Goal: Transaction & Acquisition: Register for event/course

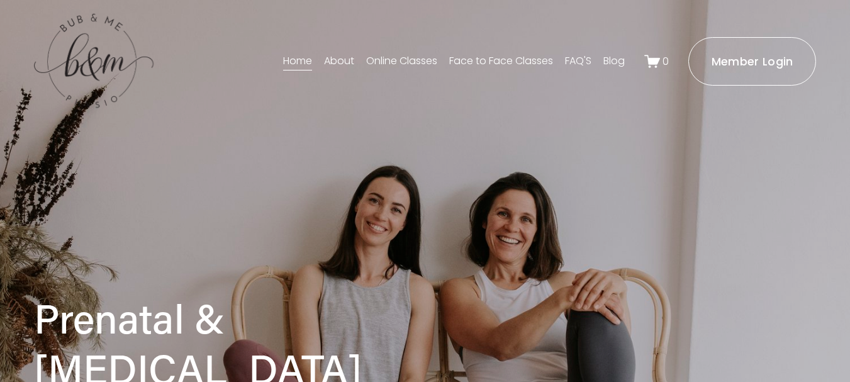
click at [514, 63] on link "Face to Face Classes" at bounding box center [501, 62] width 104 height 20
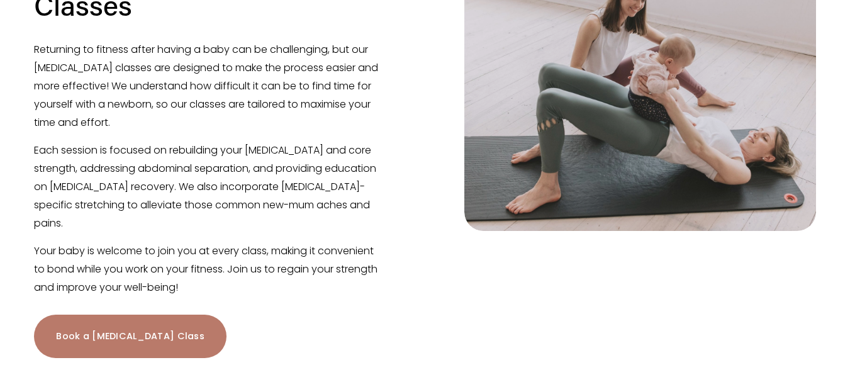
scroll to position [1762, 0]
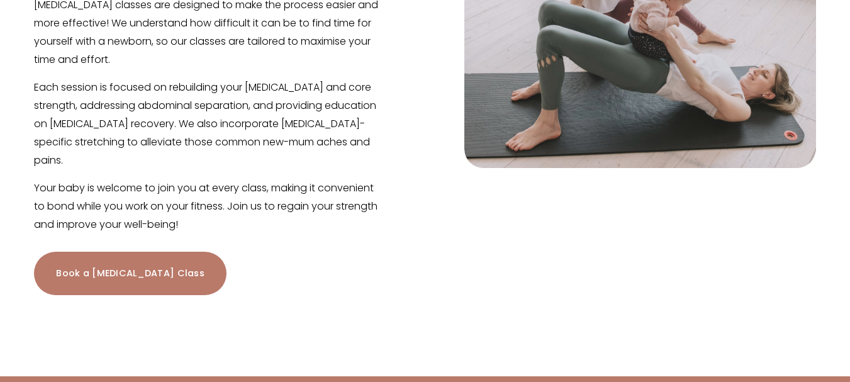
click at [111, 252] on link "Book a [MEDICAL_DATA] Class" at bounding box center [130, 273] width 193 height 43
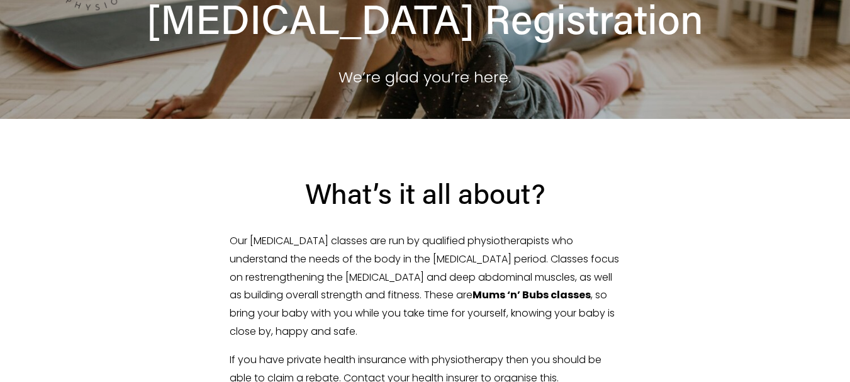
scroll to position [126, 0]
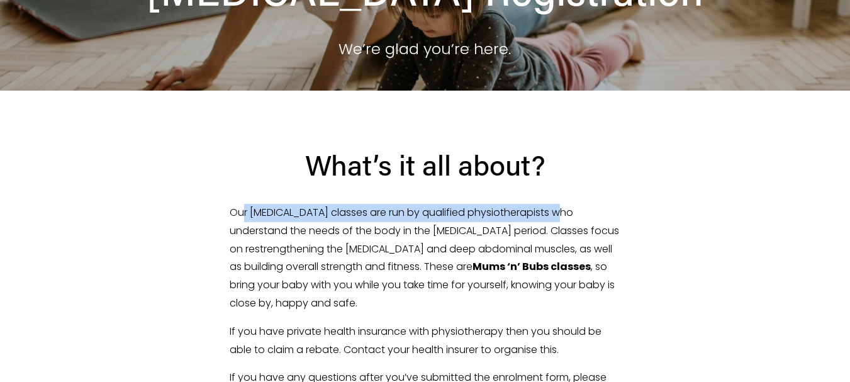
drag, startPoint x: 262, startPoint y: 215, endPoint x: 564, endPoint y: 192, distance: 302.9
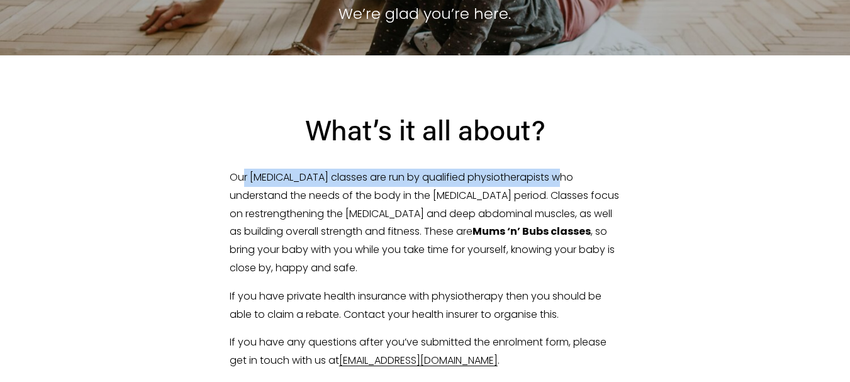
scroll to position [252, 0]
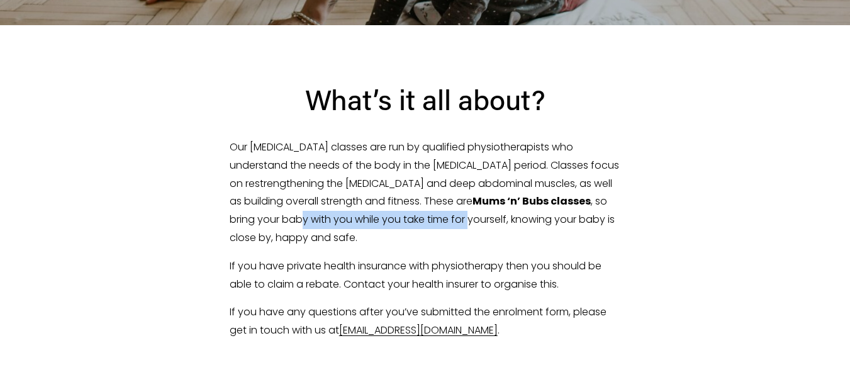
drag, startPoint x: 303, startPoint y: 225, endPoint x: 473, endPoint y: 225, distance: 169.9
click at [473, 225] on p "Our [MEDICAL_DATA] classes are run by qualified physiotherapists who understand…" at bounding box center [425, 192] width 391 height 109
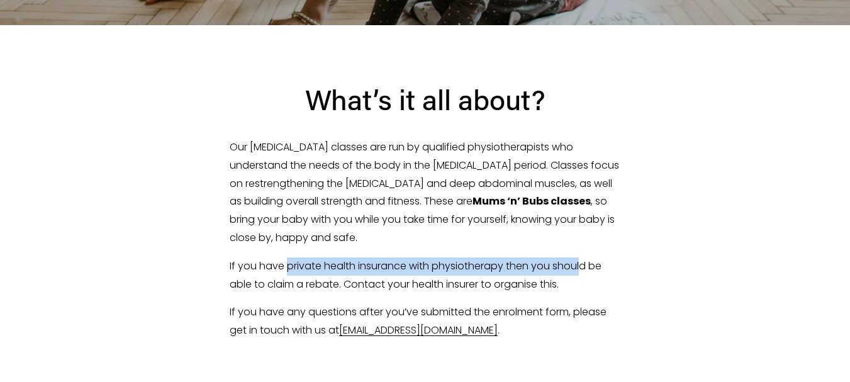
drag, startPoint x: 287, startPoint y: 269, endPoint x: 581, endPoint y: 266, distance: 294.5
click at [581, 266] on p "If you have private health insurance with physiotherapy then you should be able…" at bounding box center [425, 275] width 391 height 36
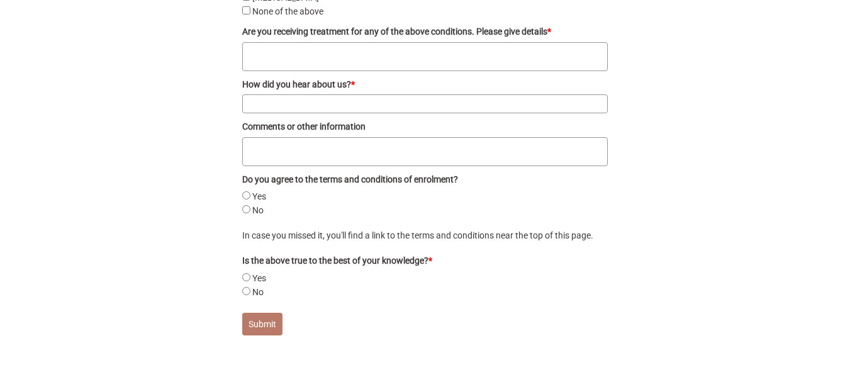
scroll to position [2663, 0]
